Goal: Check status: Check status

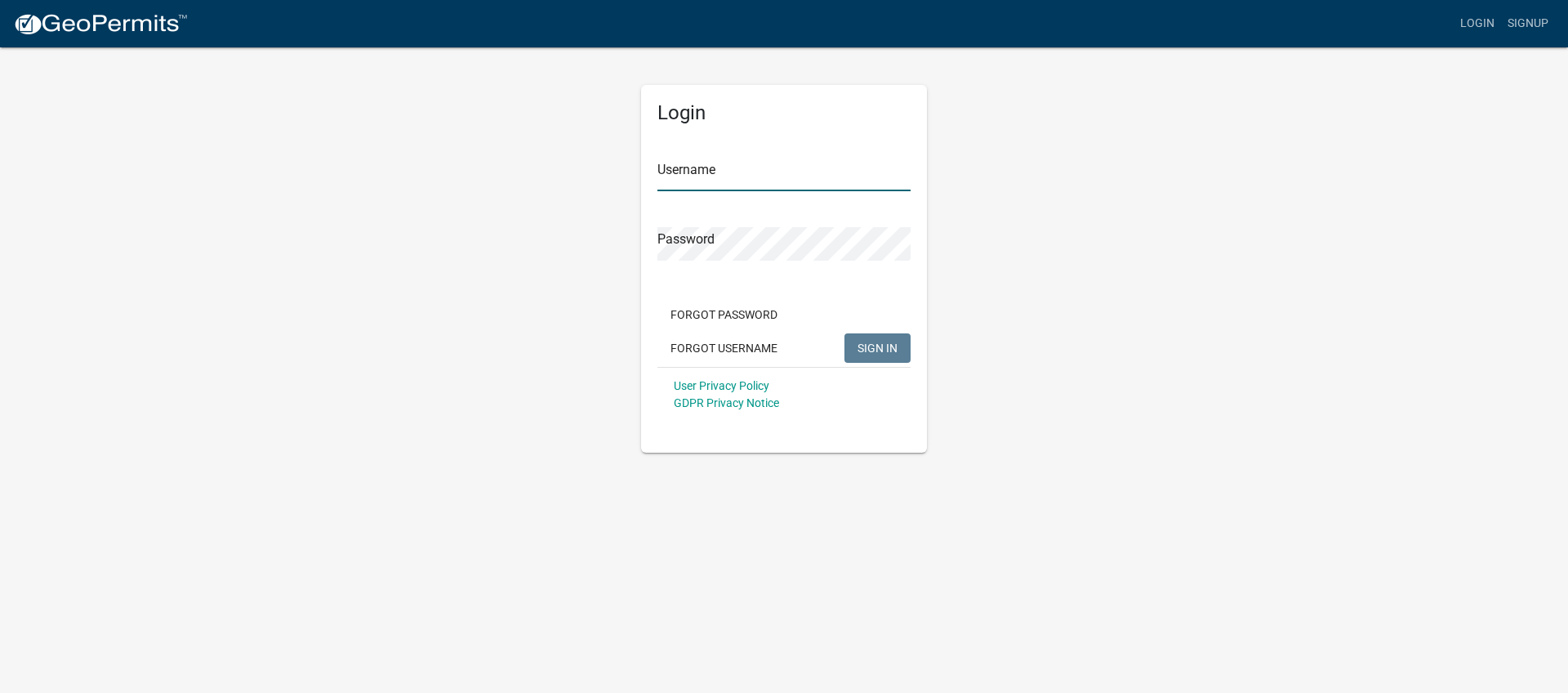
click at [682, 172] on input "Username" at bounding box center [784, 174] width 253 height 33
type input "[EMAIL_ADDRESS][DOMAIN_NAME]"
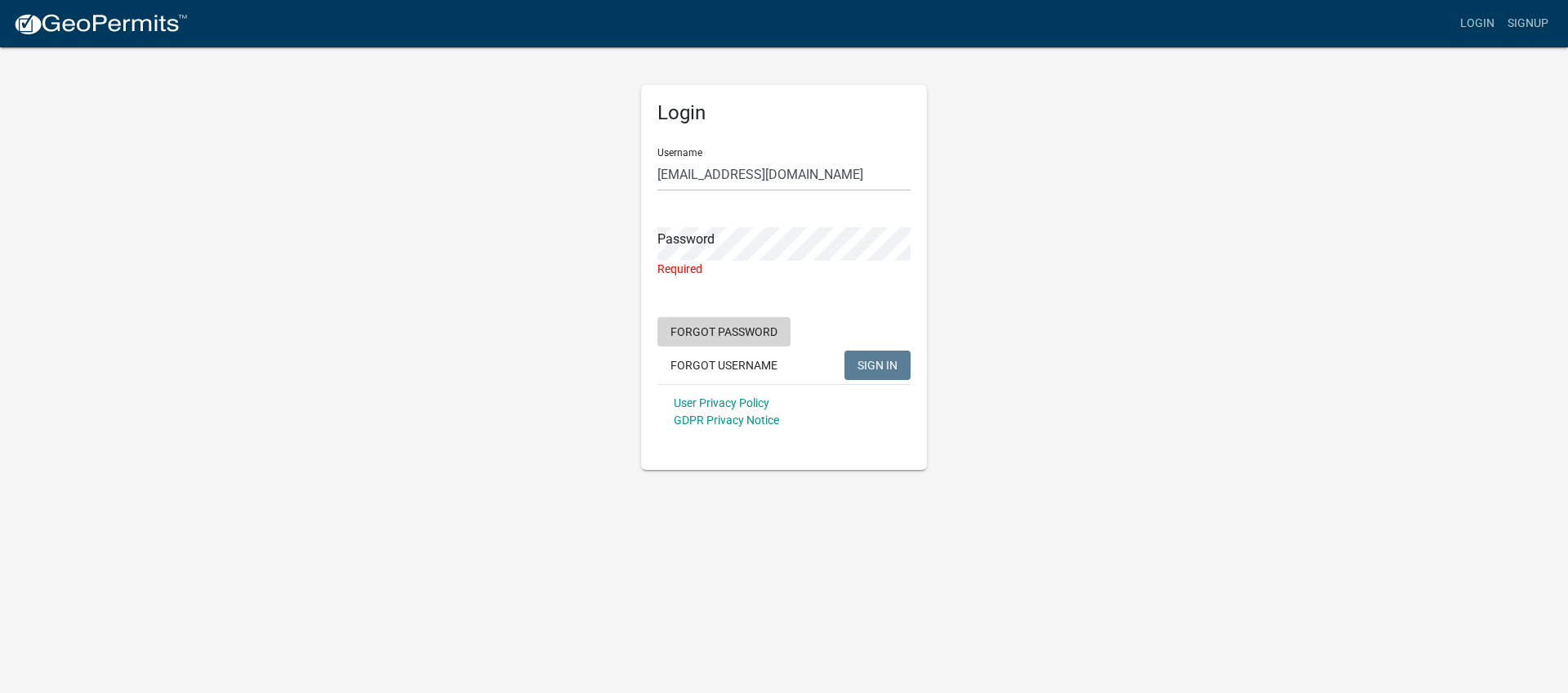
click at [760, 311] on form "Username [PERSON_NAME][EMAIL_ADDRESS][DOMAIN_NAME] Password Required Forgot Pas…" at bounding box center [784, 286] width 253 height 304
click at [718, 336] on button "Forgot Password" at bounding box center [724, 332] width 133 height 29
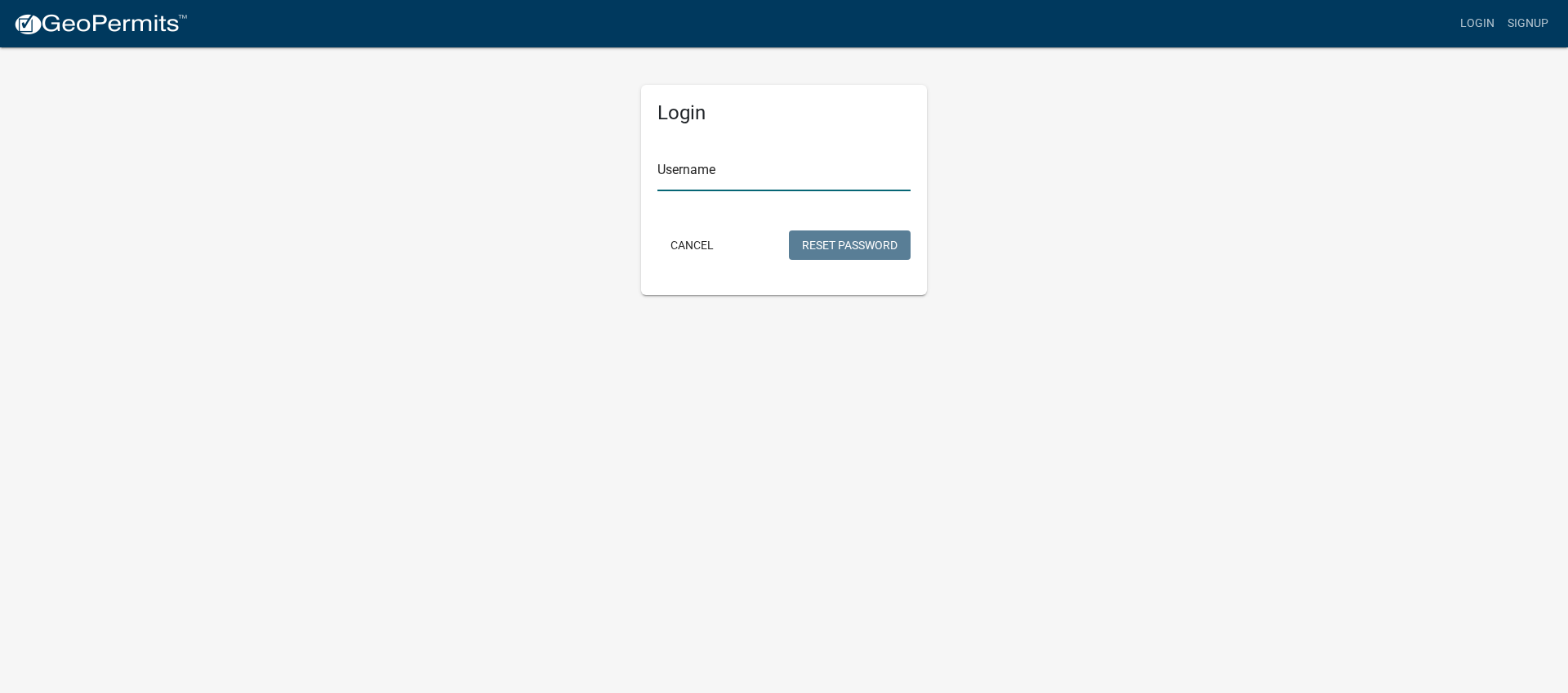
click at [694, 181] on input "Username" at bounding box center [784, 174] width 253 height 33
click at [824, 248] on button "Reset Password" at bounding box center [850, 245] width 122 height 29
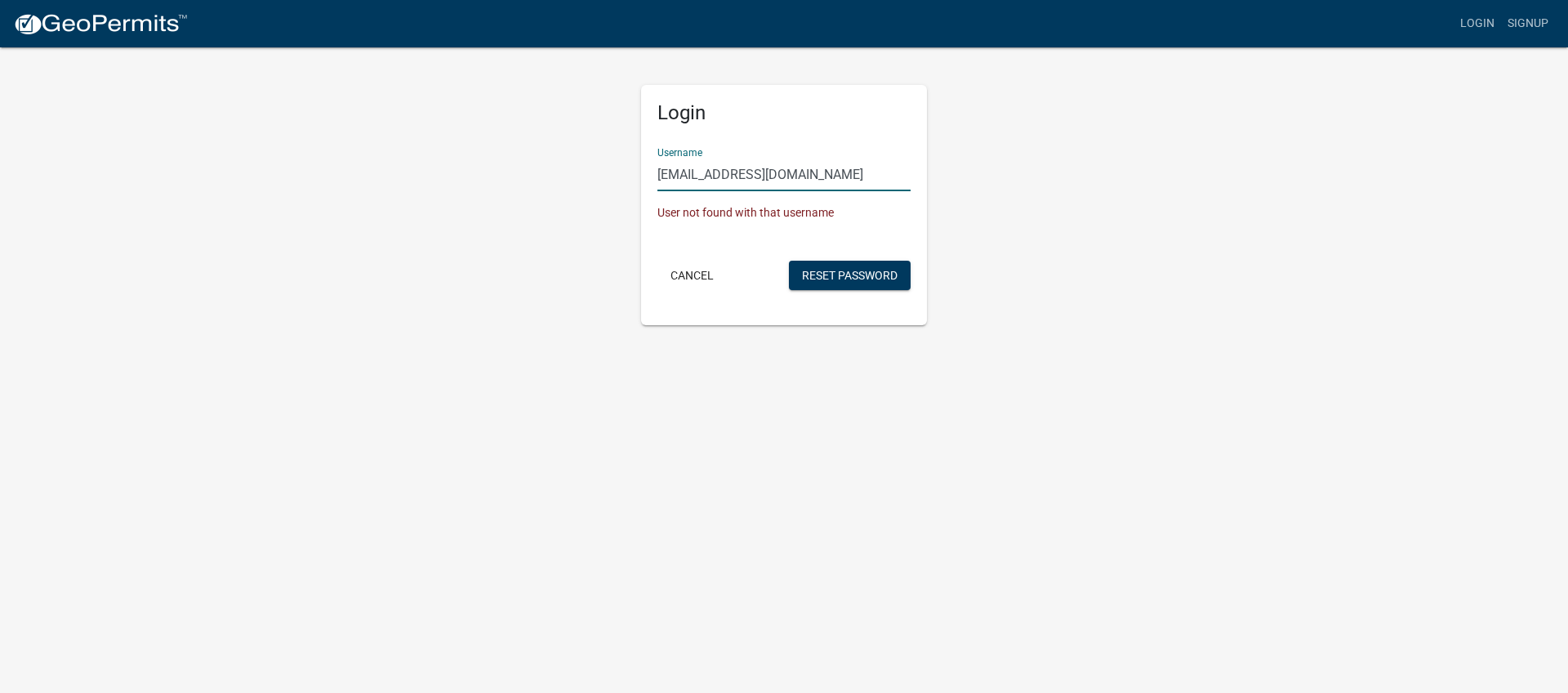
click at [830, 177] on input "[EMAIL_ADDRESS][DOMAIN_NAME]" at bounding box center [784, 174] width 253 height 33
type input "a"
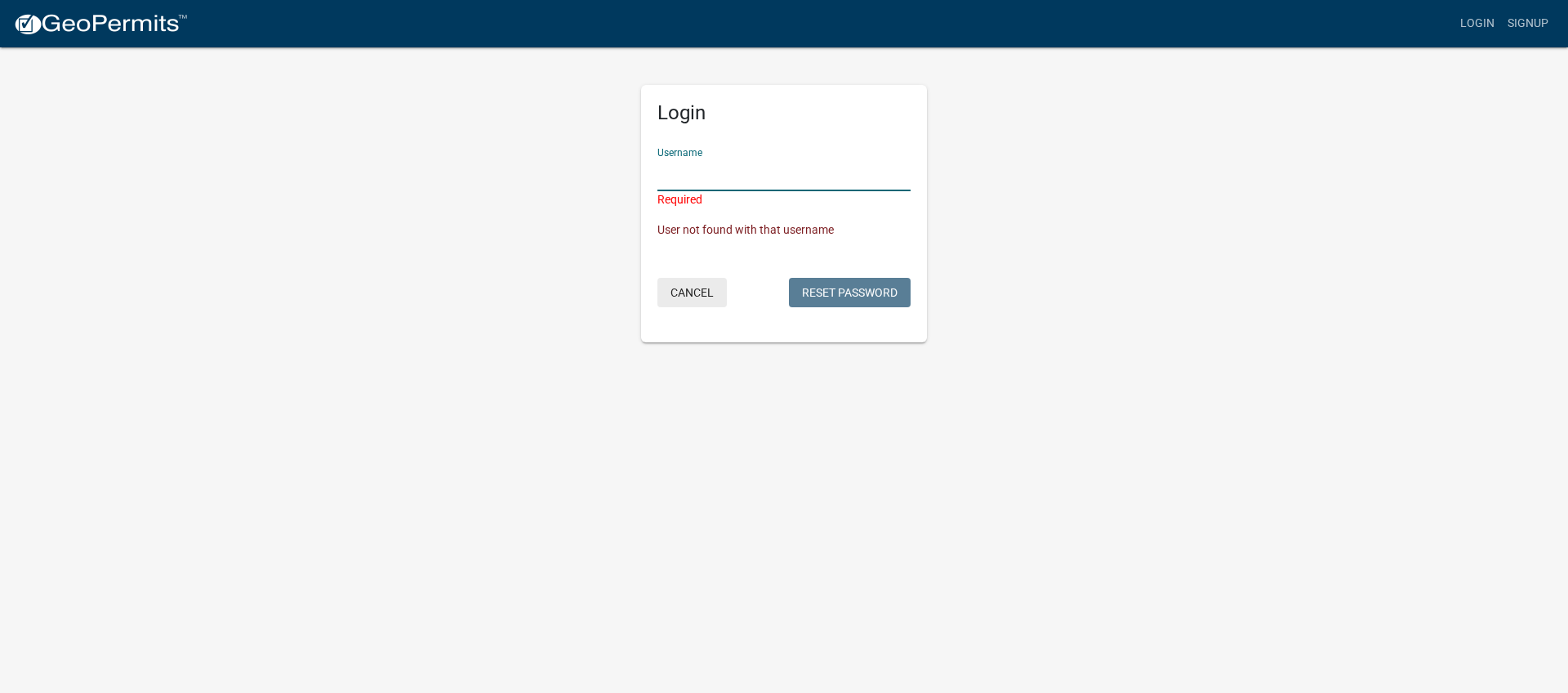
click at [691, 299] on button "Cancel" at bounding box center [692, 292] width 69 height 29
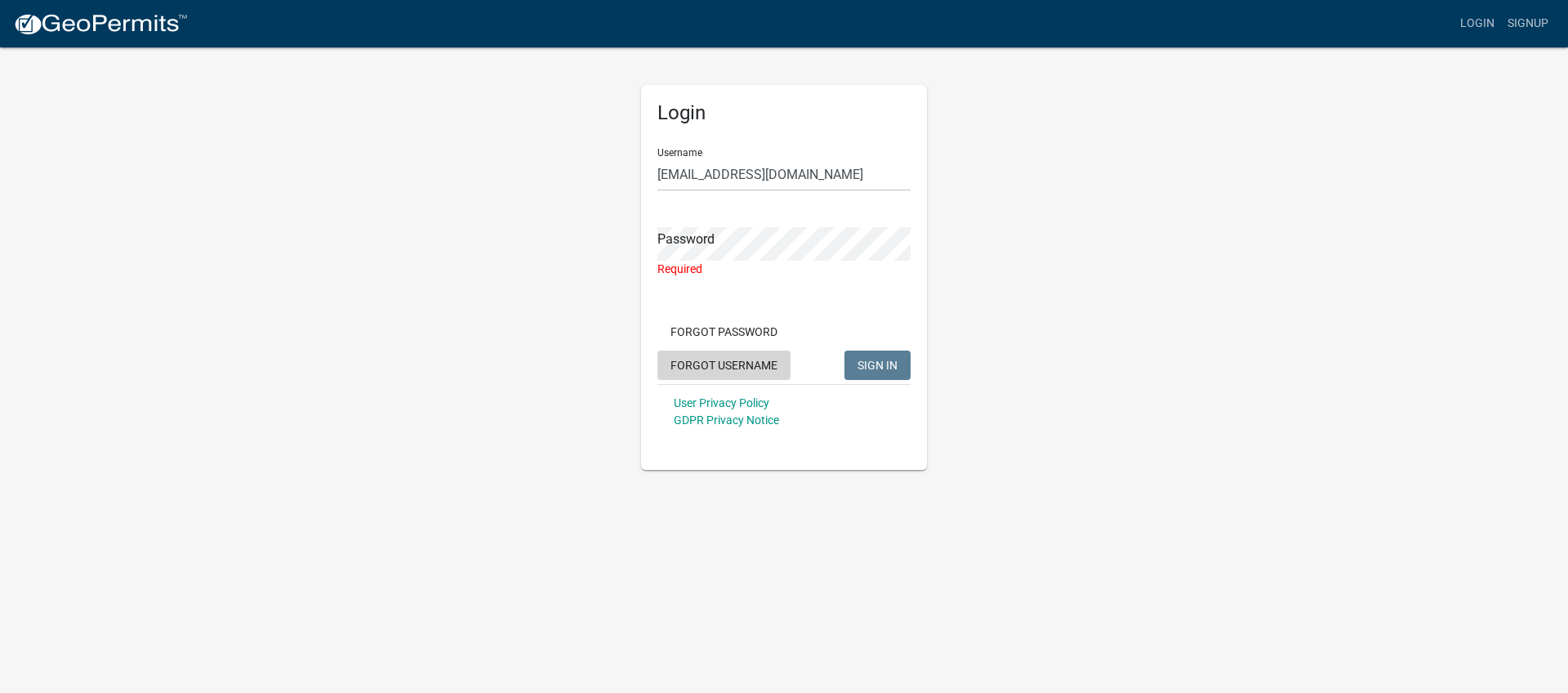
click at [707, 361] on button "Forgot Username" at bounding box center [724, 365] width 133 height 29
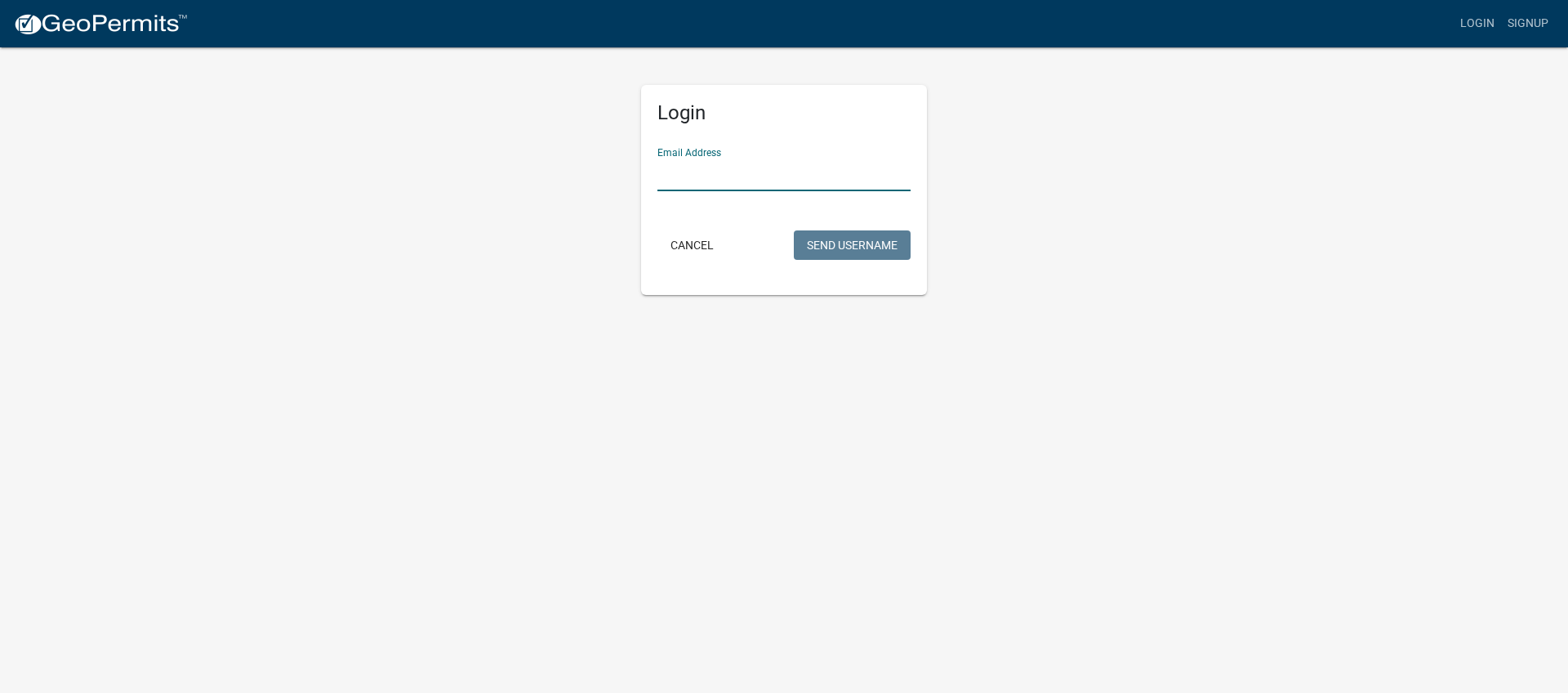
click at [672, 188] on input "Email Address" at bounding box center [784, 174] width 253 height 33
type input "[EMAIL_ADDRESS][DOMAIN_NAME]"
click at [794, 230] on button "Send Username" at bounding box center [852, 245] width 116 height 29
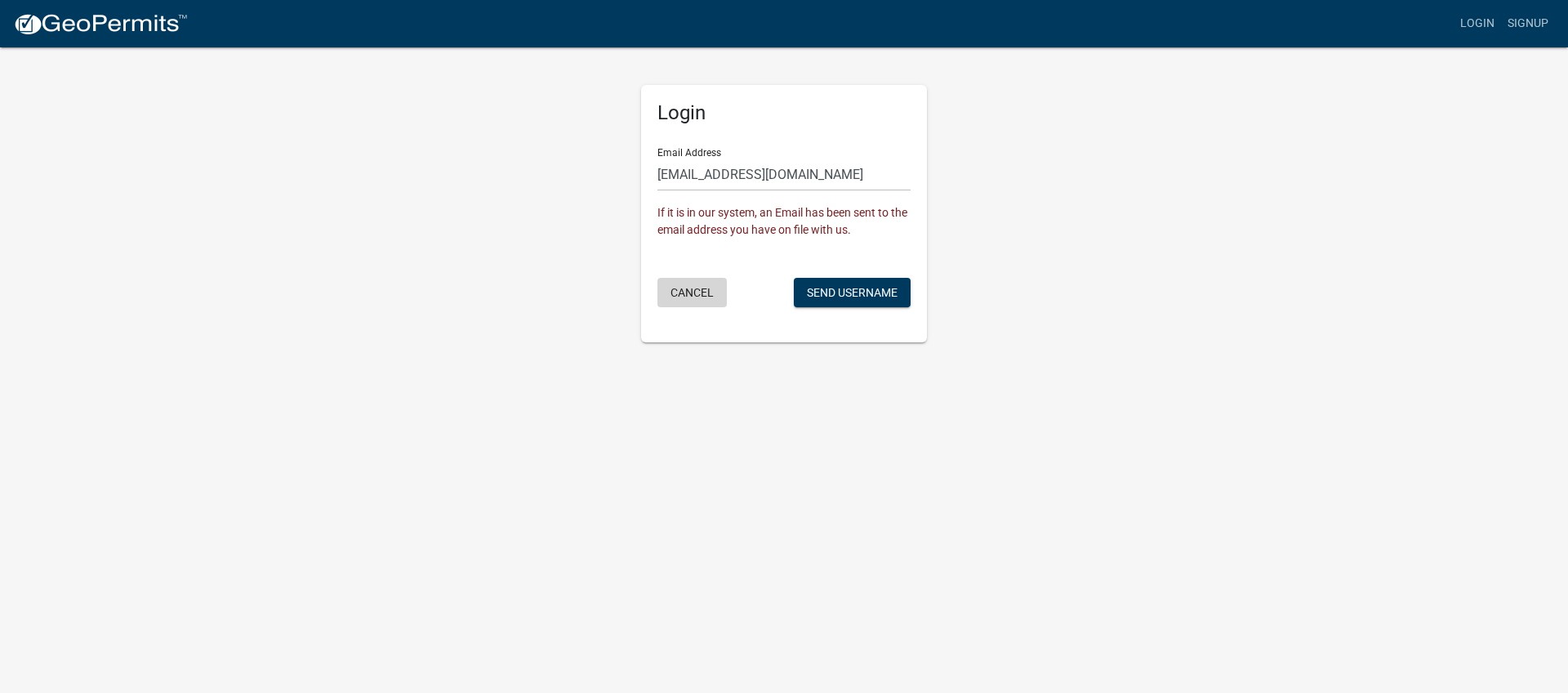
click at [702, 294] on button "Cancel" at bounding box center [692, 292] width 69 height 29
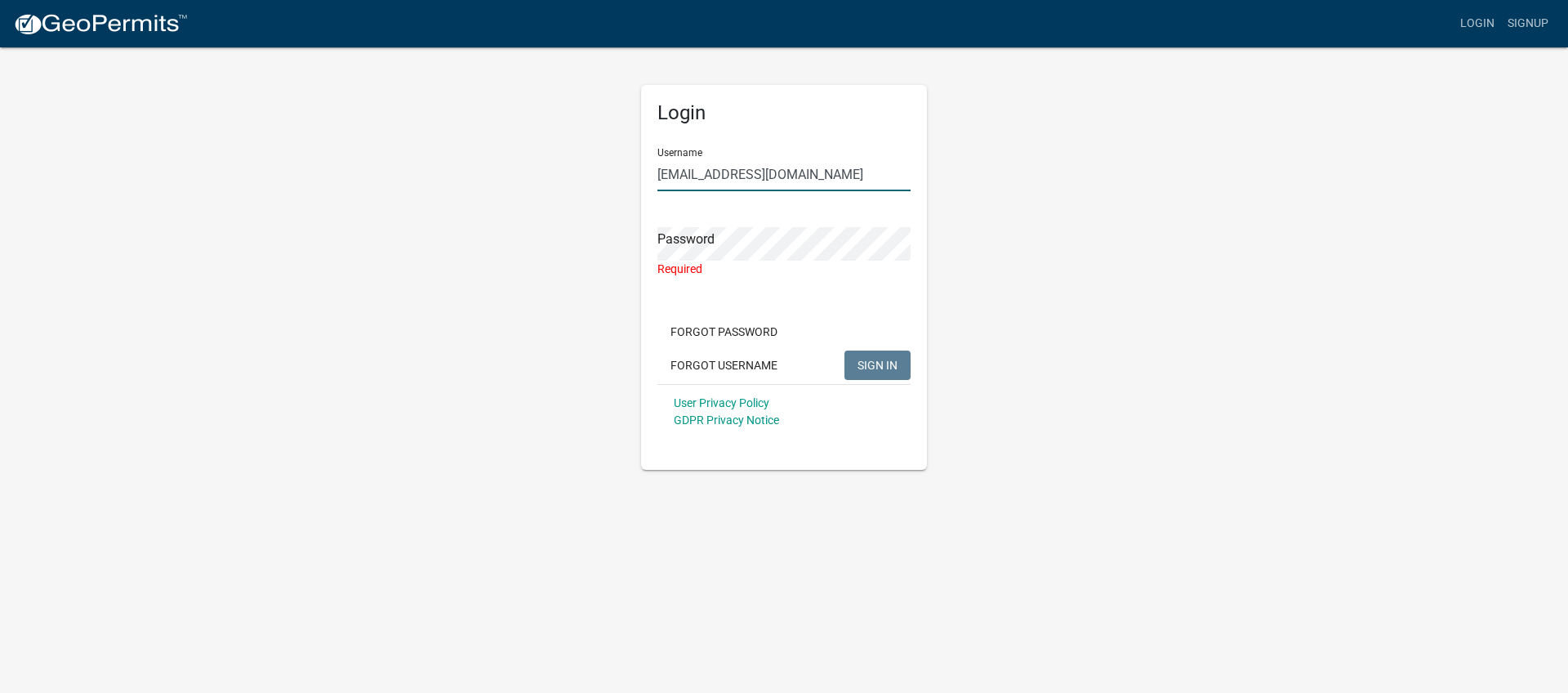
click at [831, 178] on input "[EMAIL_ADDRESS][DOMAIN_NAME]" at bounding box center [784, 174] width 253 height 33
type input "a"
type input "Amniemi"
click at [734, 262] on div "Required" at bounding box center [784, 269] width 253 height 17
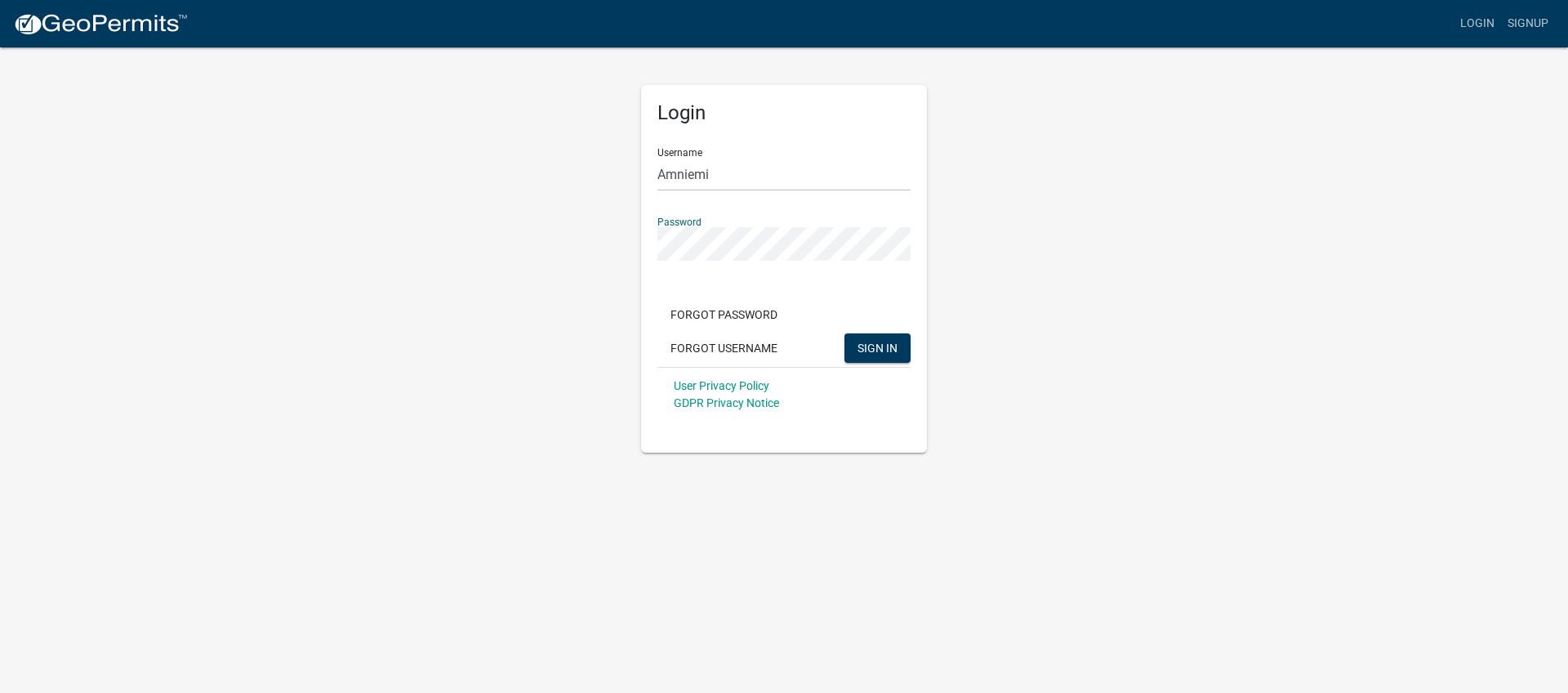
click at [844, 333] on button "SIGN IN" at bounding box center [877, 348] width 66 height 29
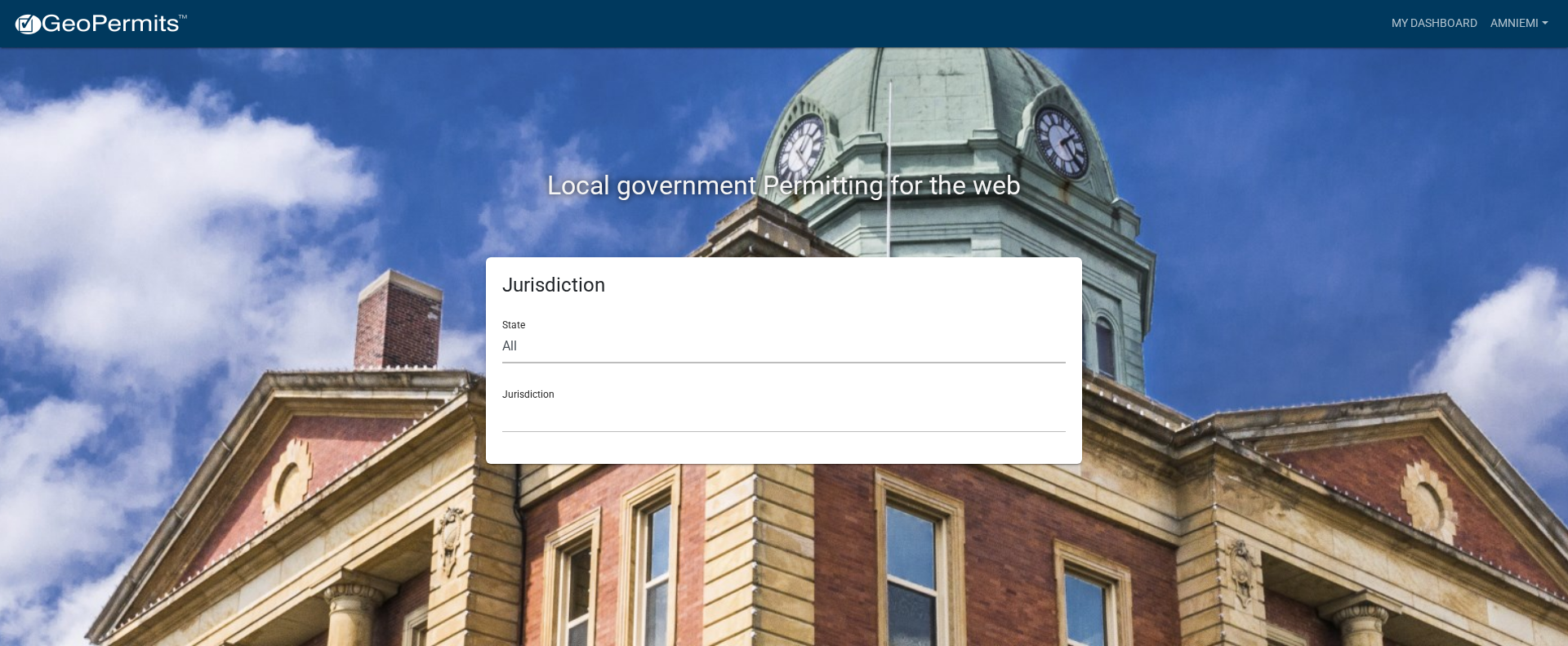
click at [562, 349] on select "All [US_STATE] [US_STATE] [US_STATE] [US_STATE] [US_STATE] [US_STATE] [US_STATE…" at bounding box center [784, 346] width 563 height 33
select select "[US_STATE]"
click at [577, 410] on select "[GEOGRAPHIC_DATA], [US_STATE] [GEOGRAPHIC_DATA], [US_STATE] [GEOGRAPHIC_DATA], …" at bounding box center [784, 416] width 563 height 33
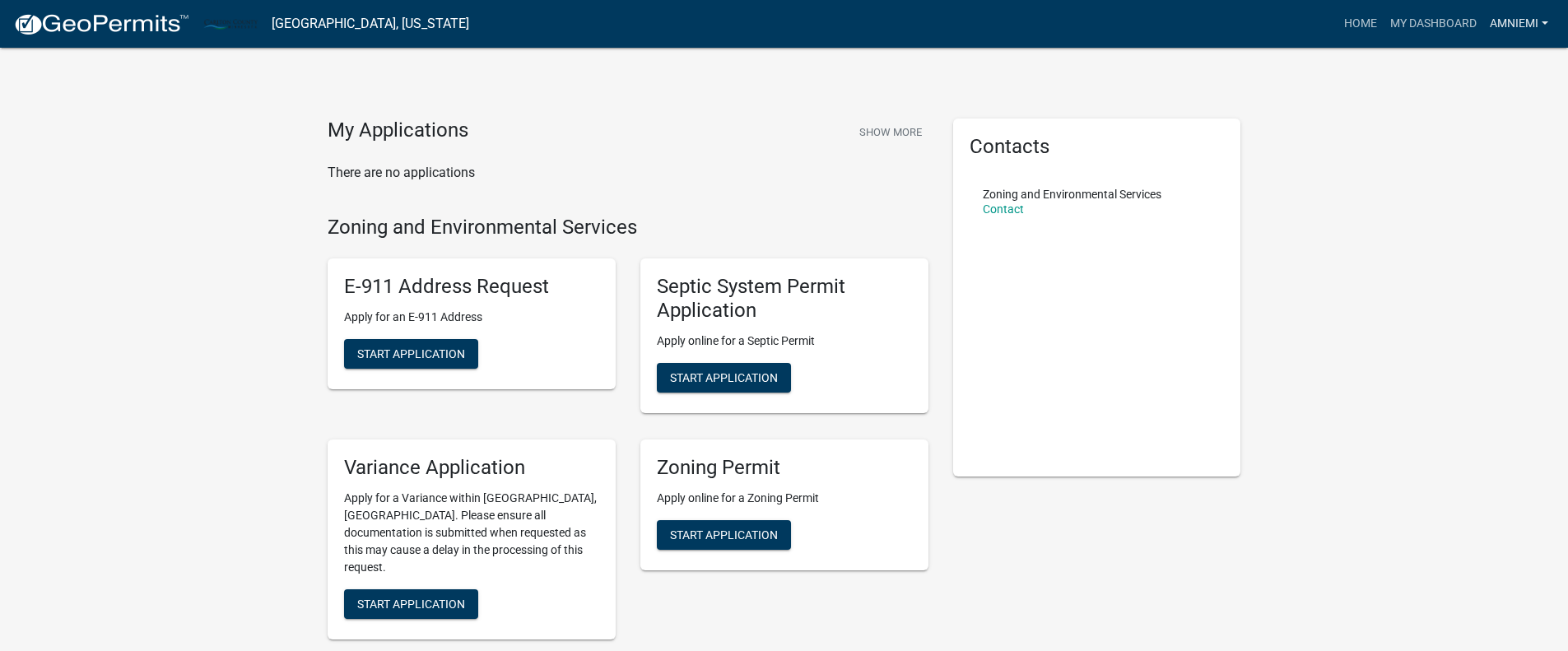
click at [1522, 27] on link "Amniemi" at bounding box center [1519, 24] width 72 height 31
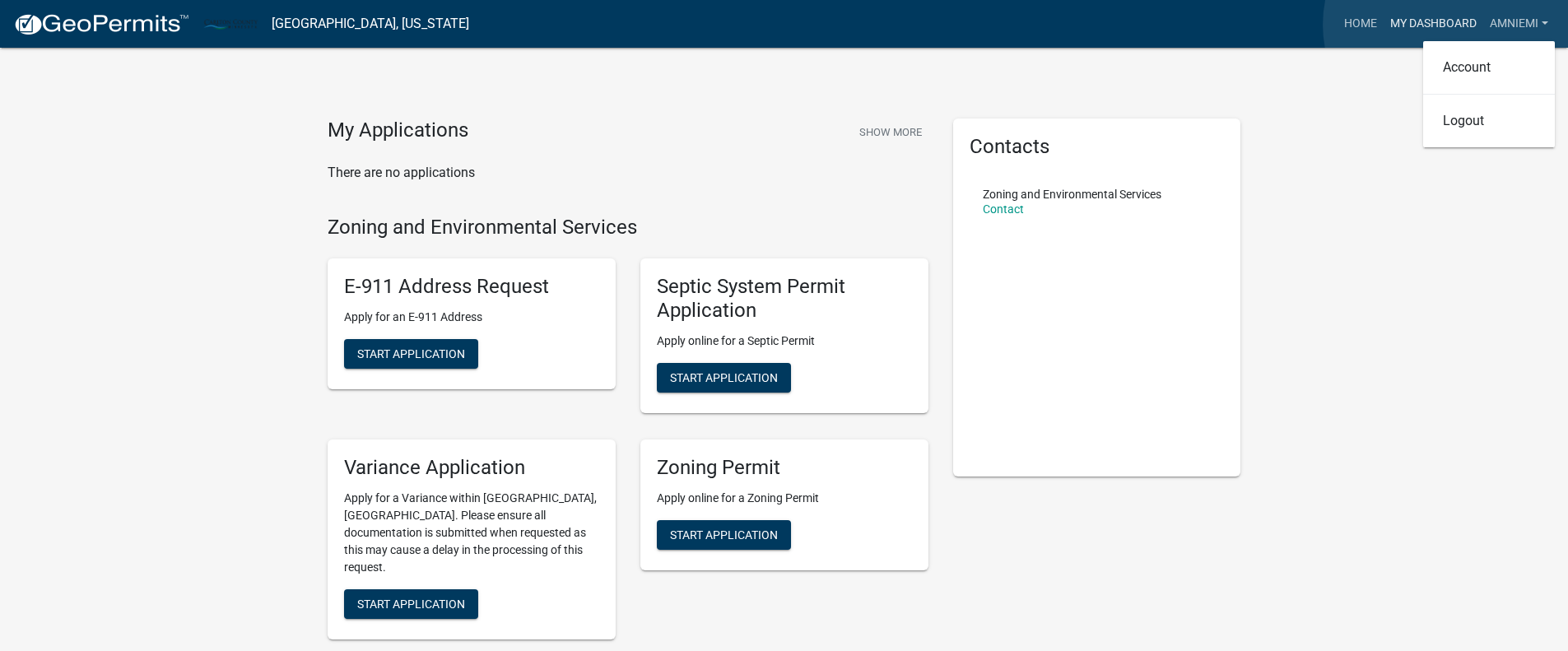
click at [1448, 25] on link "My Dashboard" at bounding box center [1433, 24] width 99 height 31
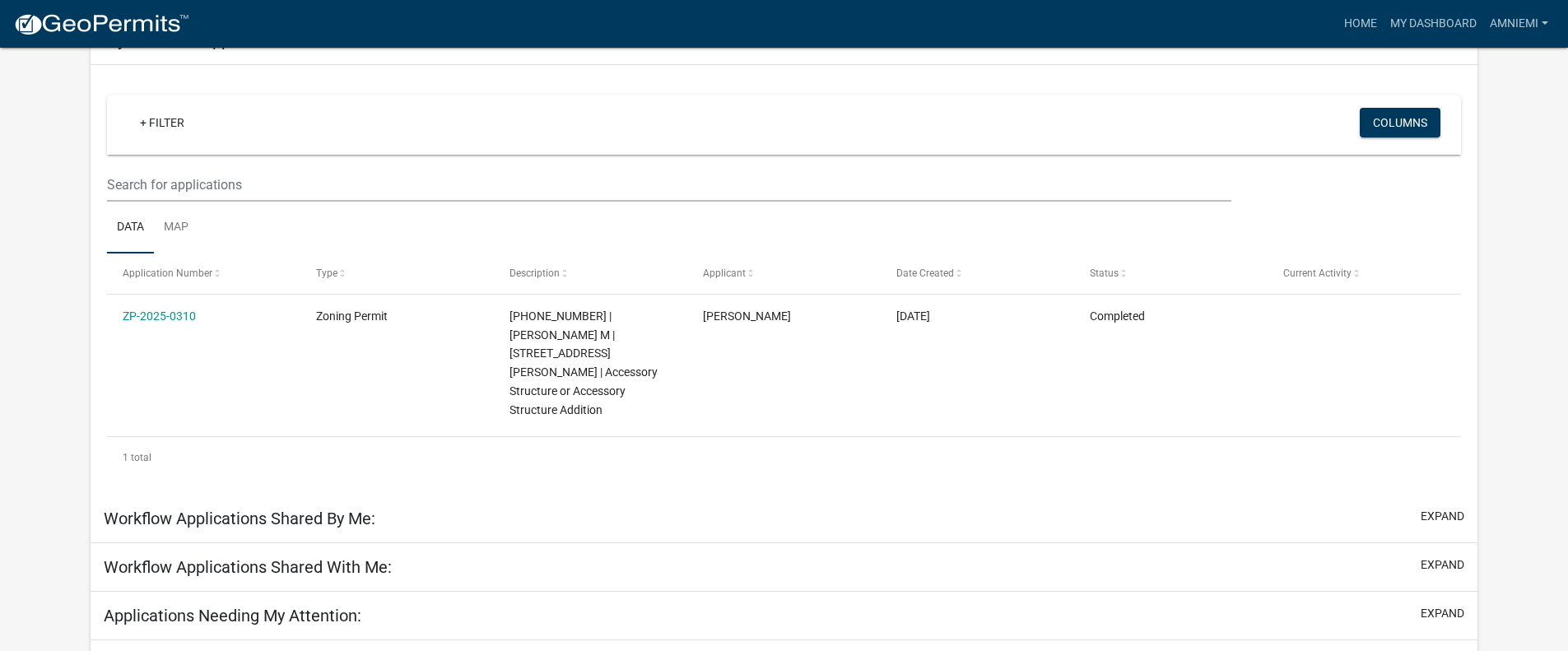
scroll to position [133, 0]
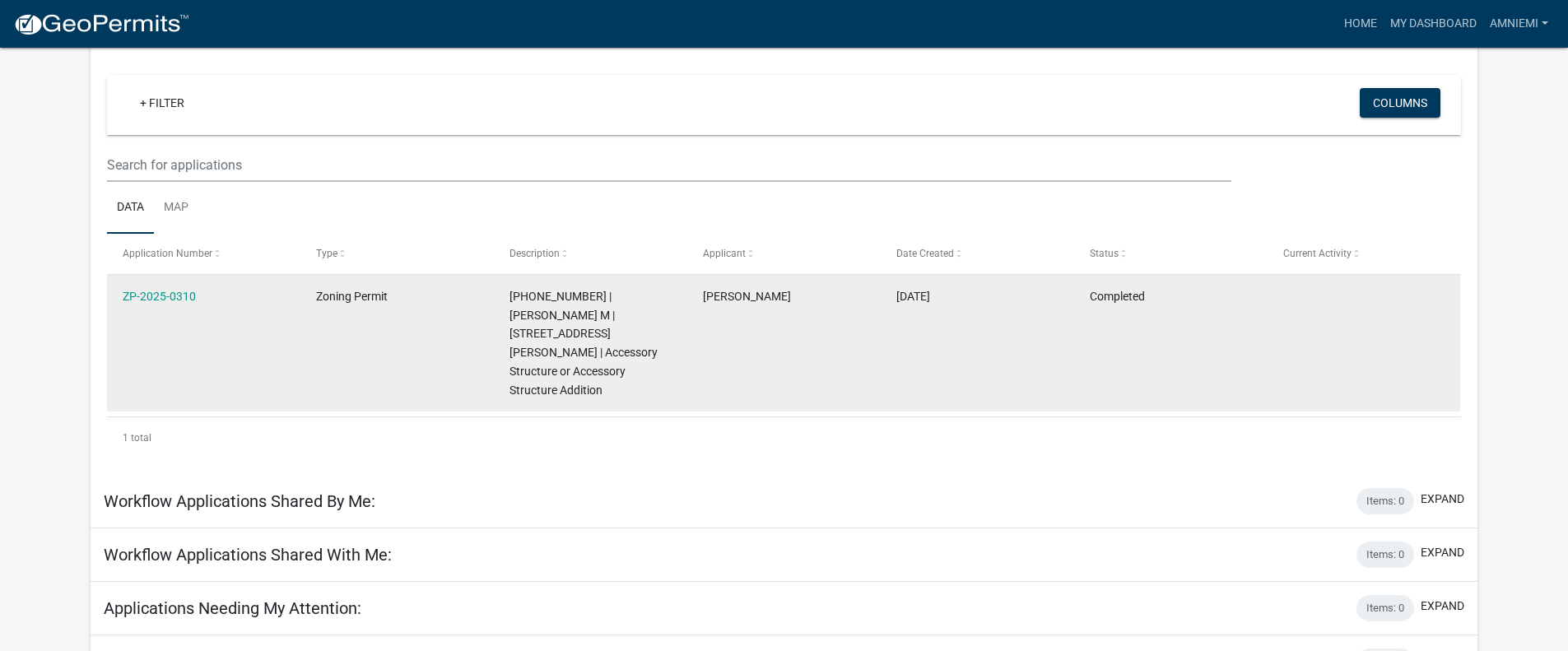
click at [194, 326] on datatable-body-cell "ZP-2025-0310" at bounding box center [204, 342] width 193 height 136
click at [189, 300] on link "ZP-2025-0310" at bounding box center [159, 296] width 73 height 13
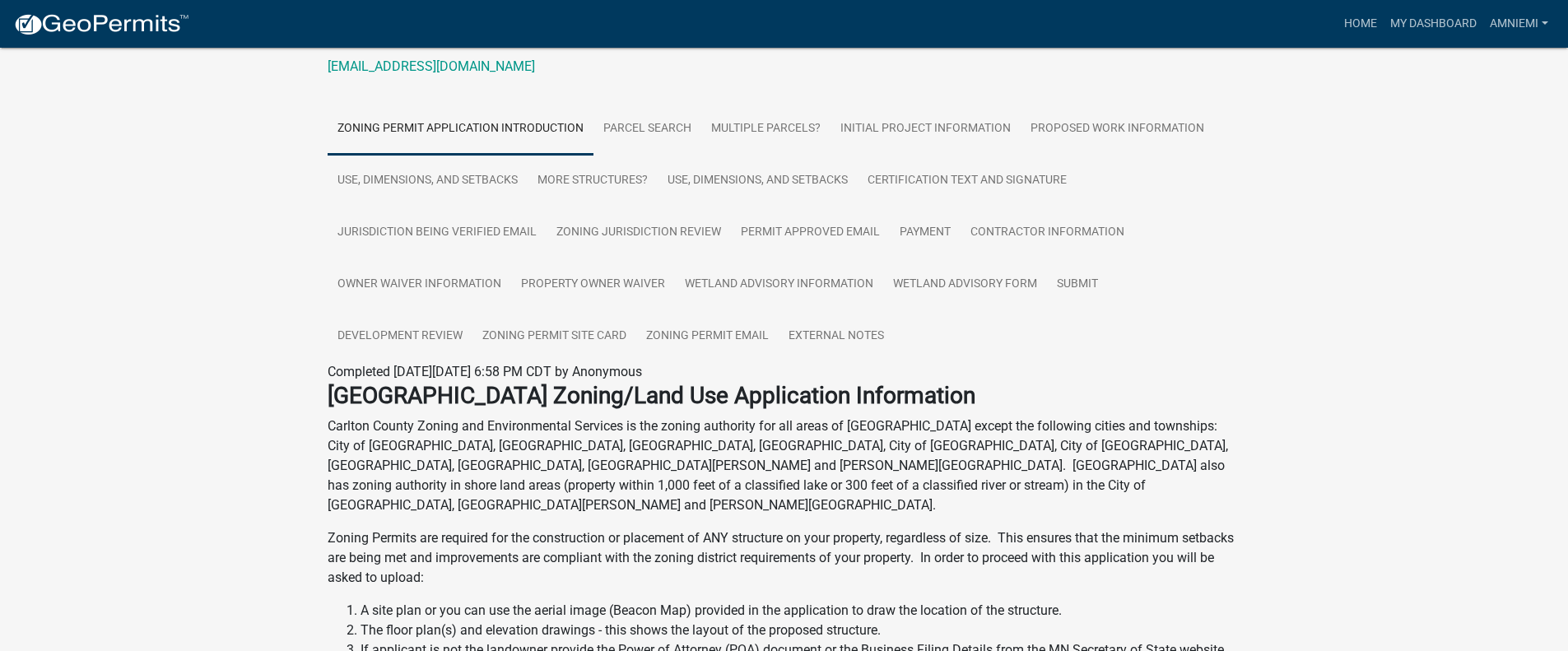
scroll to position [269, 0]
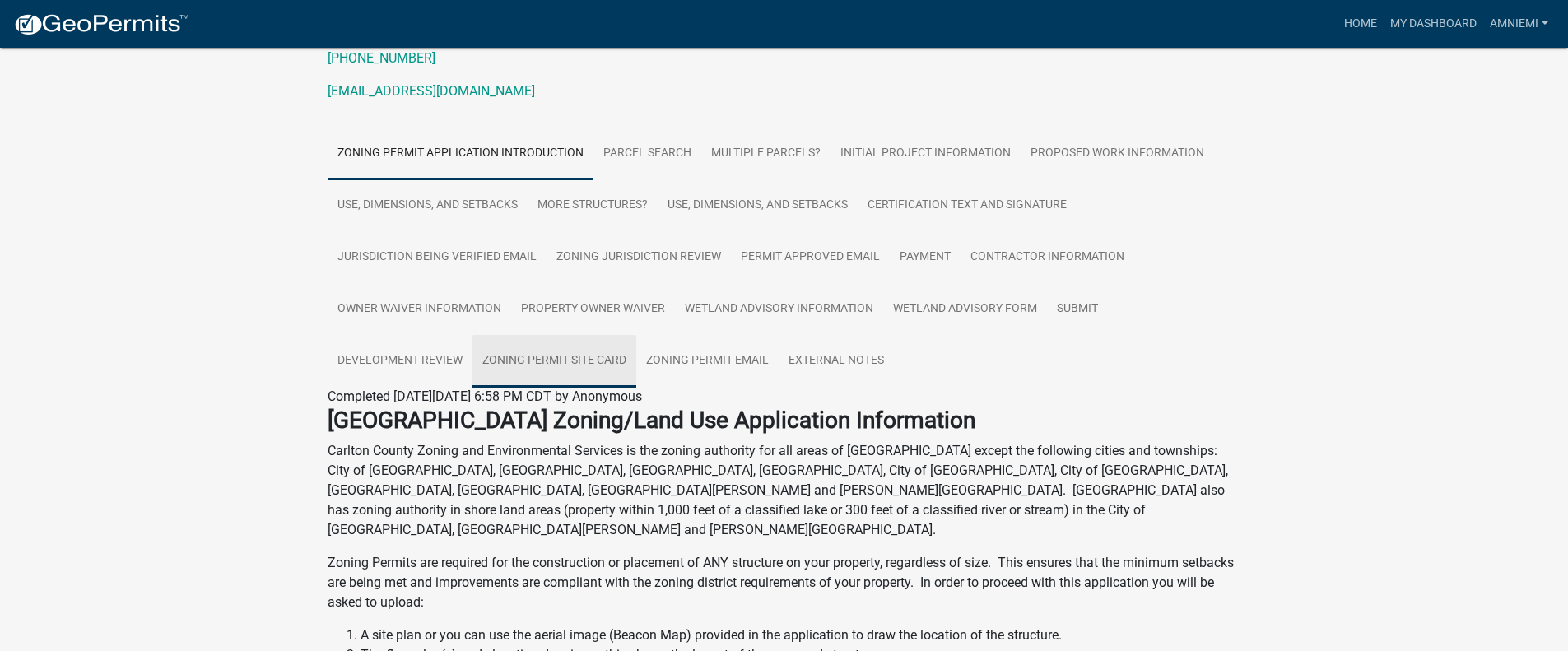
click at [602, 335] on link "Zoning Permit Site Card" at bounding box center [554, 361] width 164 height 53
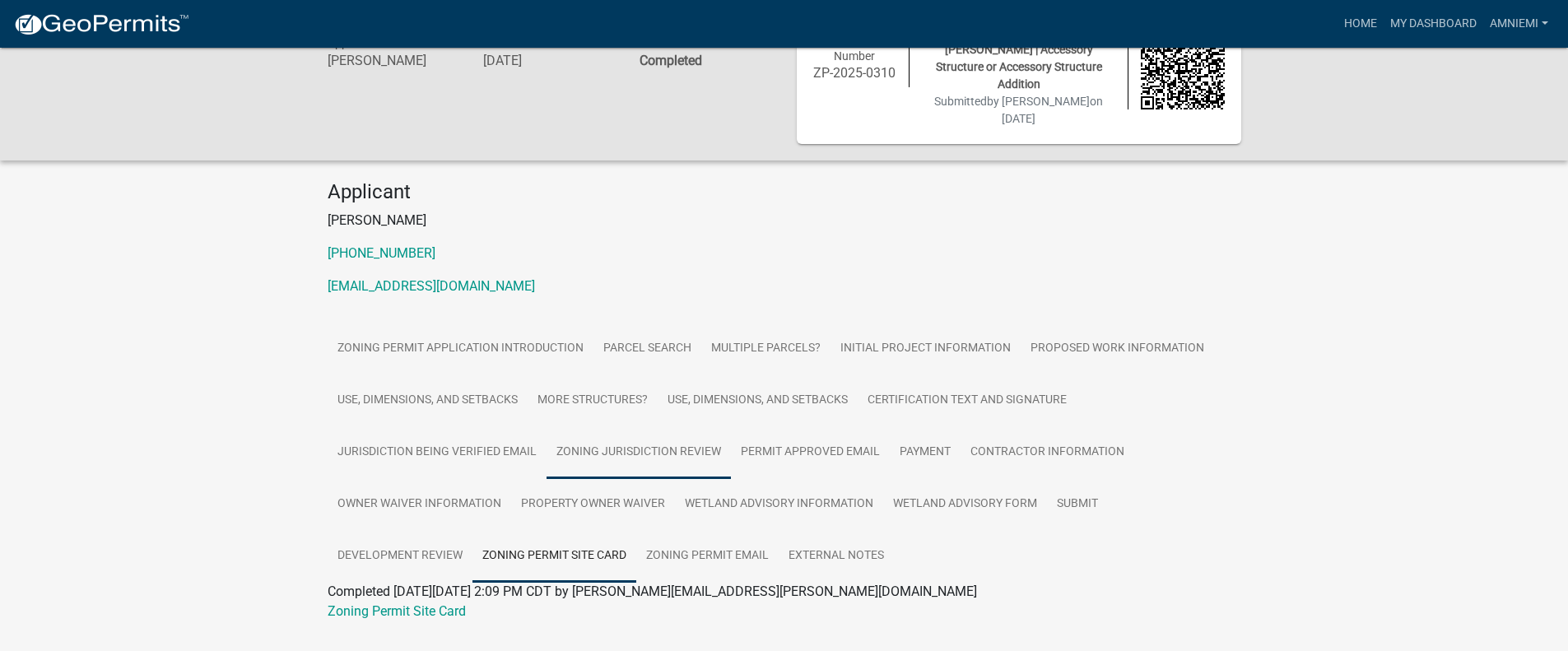
scroll to position [77, 0]
click at [429, 601] on link "Zoning Permit Site Card" at bounding box center [396, 609] width 138 height 16
click at [1076, 320] on link "Proposed Work Information" at bounding box center [1117, 346] width 193 height 53
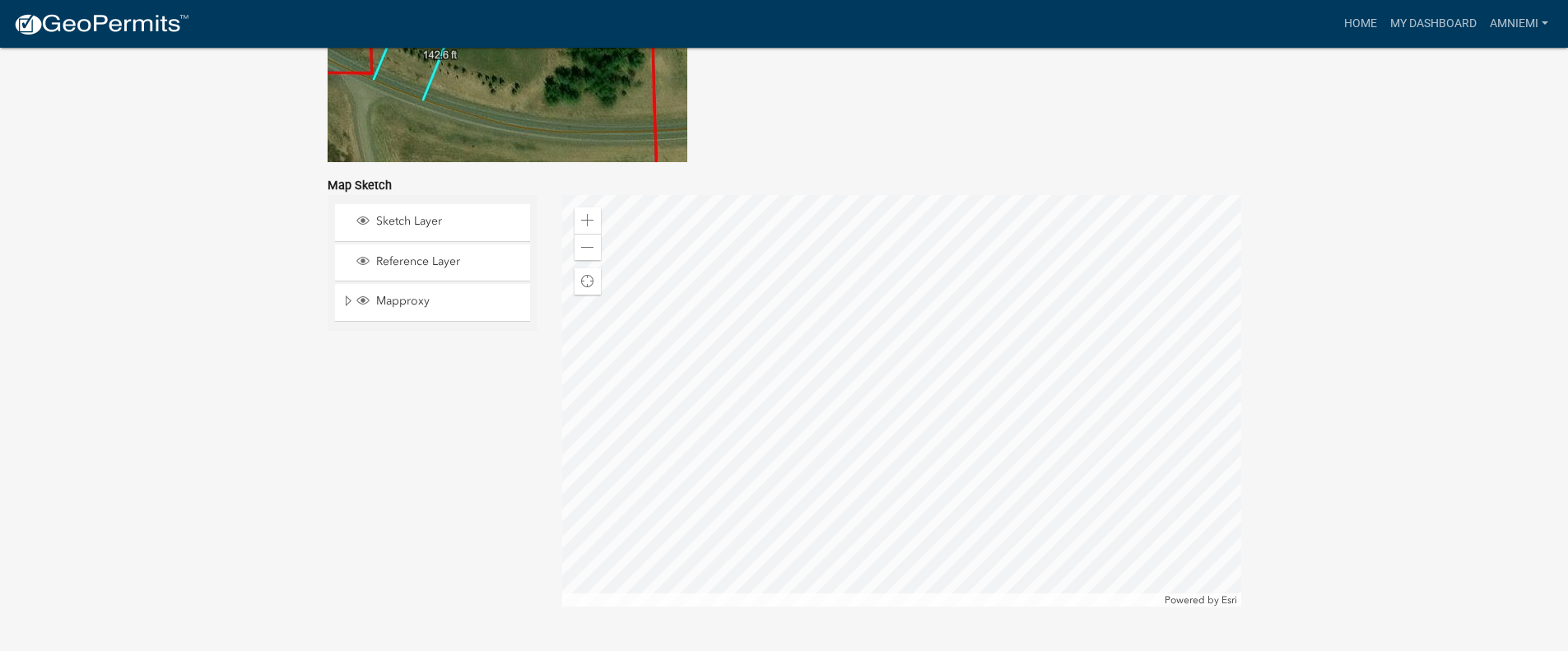
scroll to position [3471, 0]
click at [424, 213] on span "Sketch Layer" at bounding box center [448, 220] width 152 height 15
click at [421, 213] on span "Sketch Layer" at bounding box center [448, 220] width 152 height 15
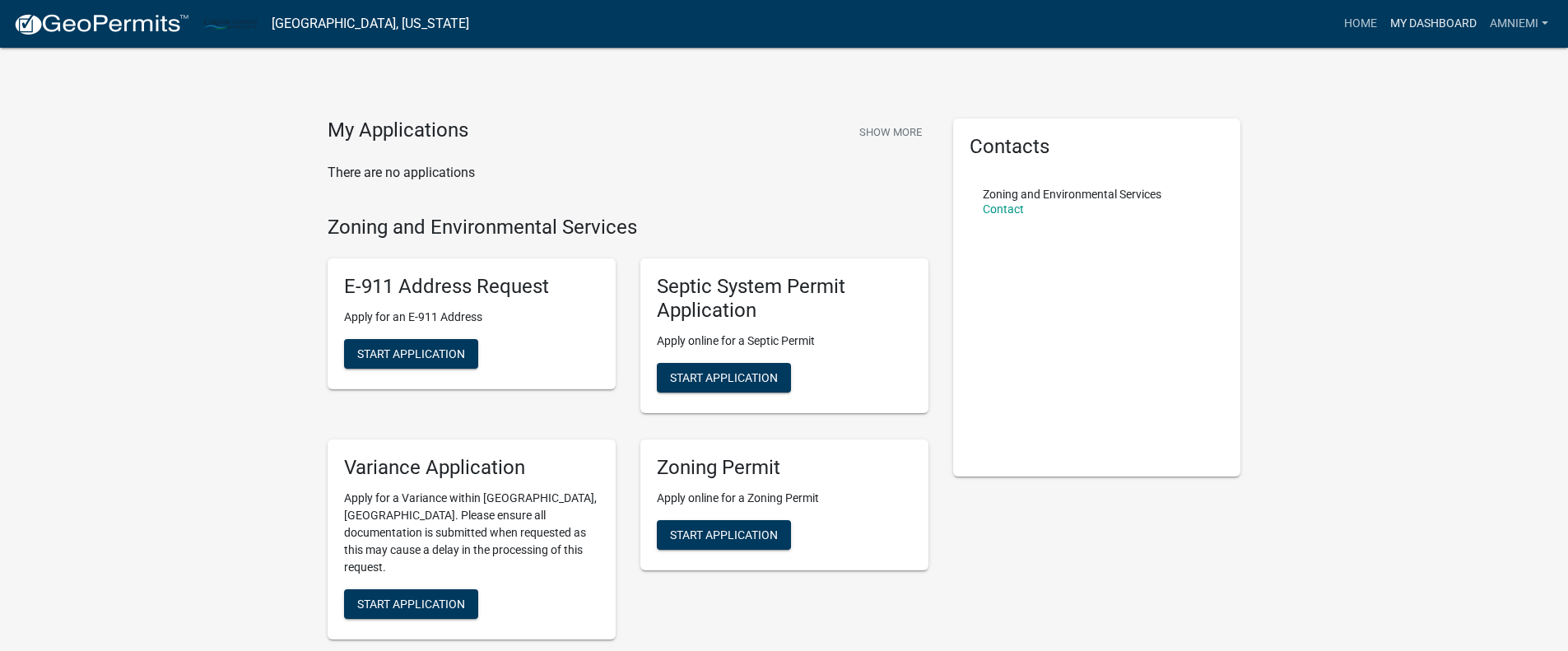
click at [1405, 21] on link "My Dashboard" at bounding box center [1433, 24] width 99 height 31
